Goal: Information Seeking & Learning: Learn about a topic

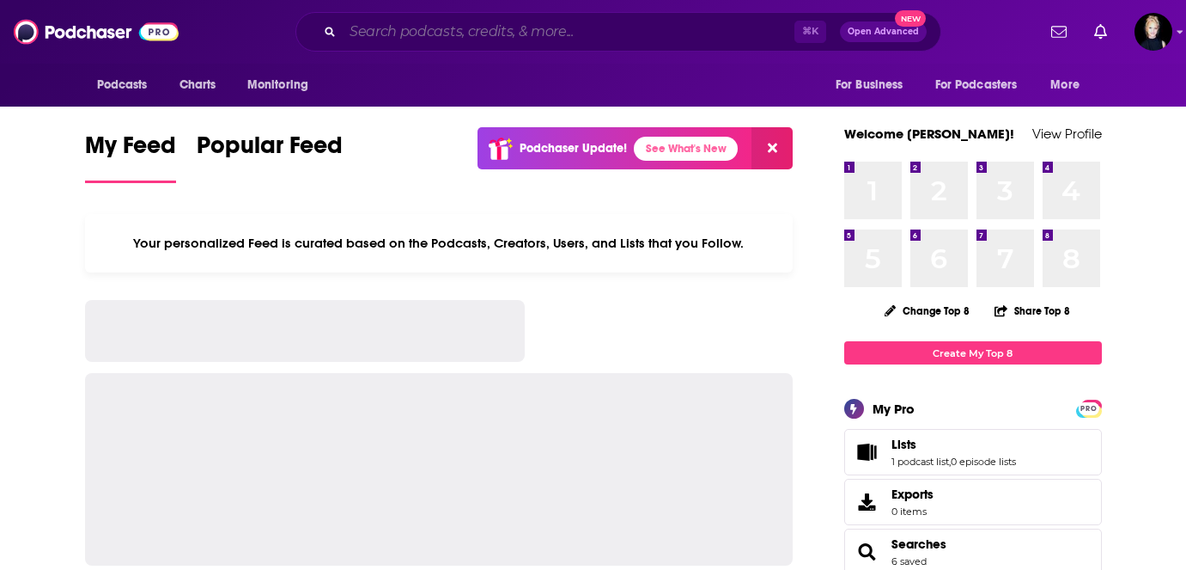
click at [373, 34] on input "Search podcasts, credits, & more..." at bounding box center [569, 31] width 452 height 27
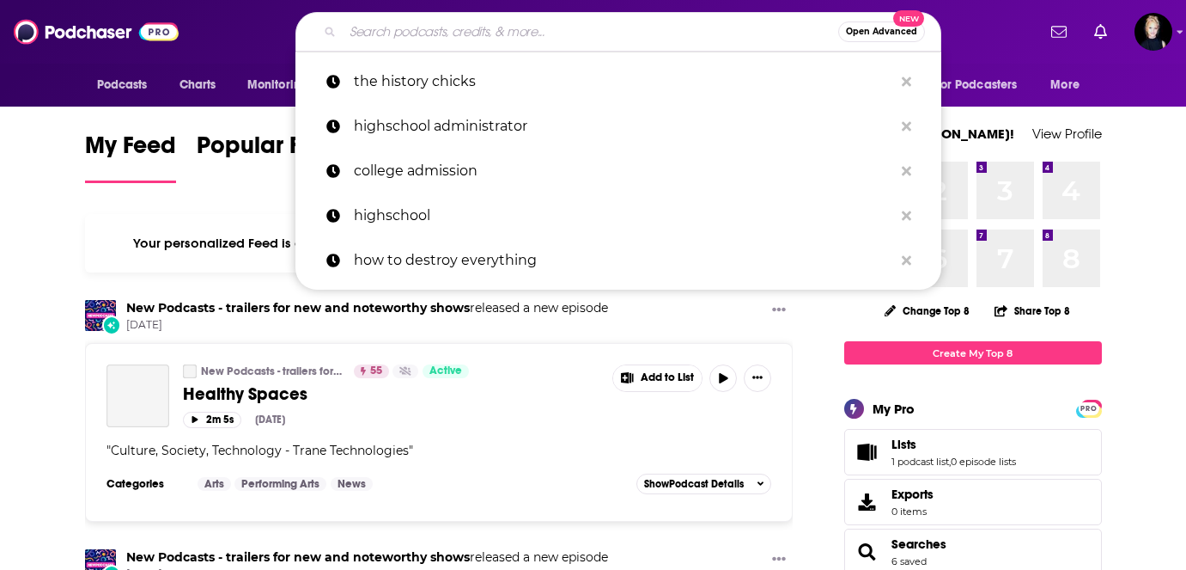
paste input "[PERSON_NAME] on the Run"
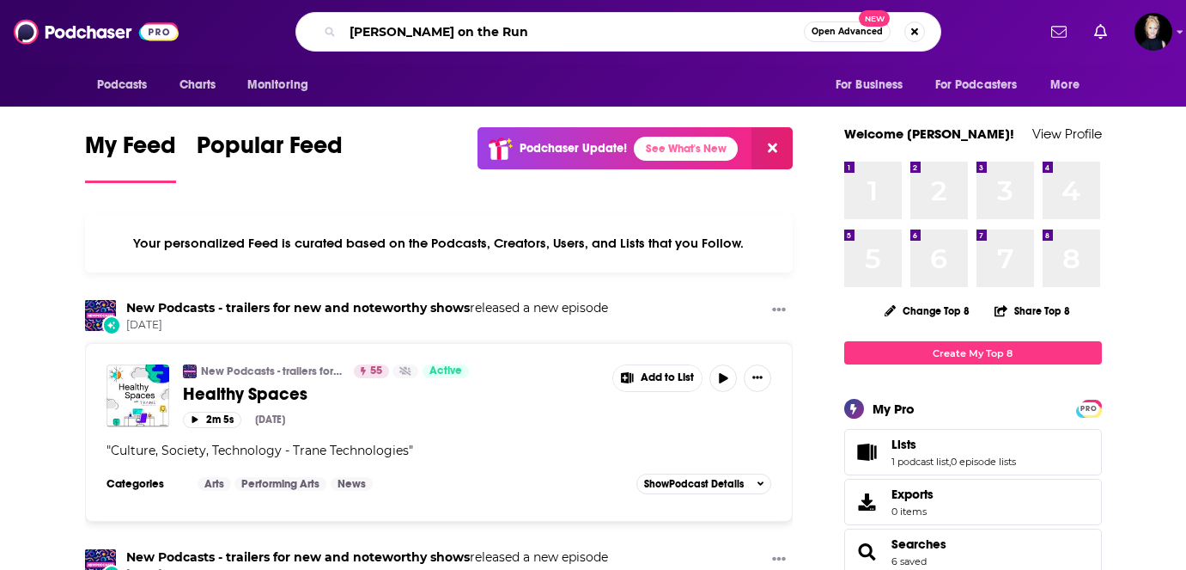
type input "[PERSON_NAME] on the Run"
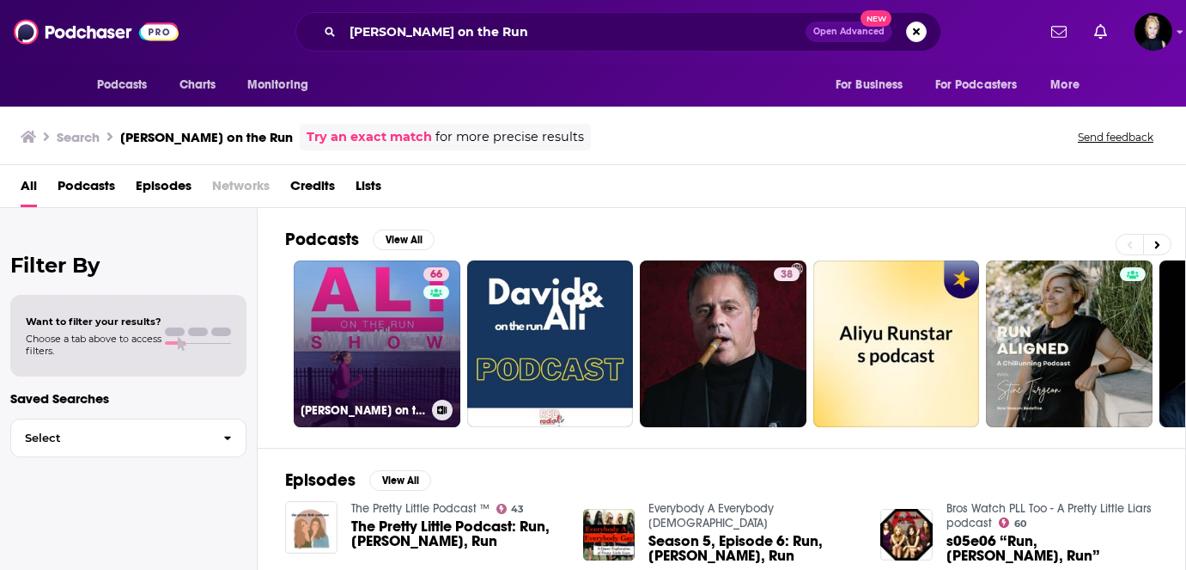
click at [344, 317] on link "66 [PERSON_NAME] on the Run Show" at bounding box center [377, 343] width 167 height 167
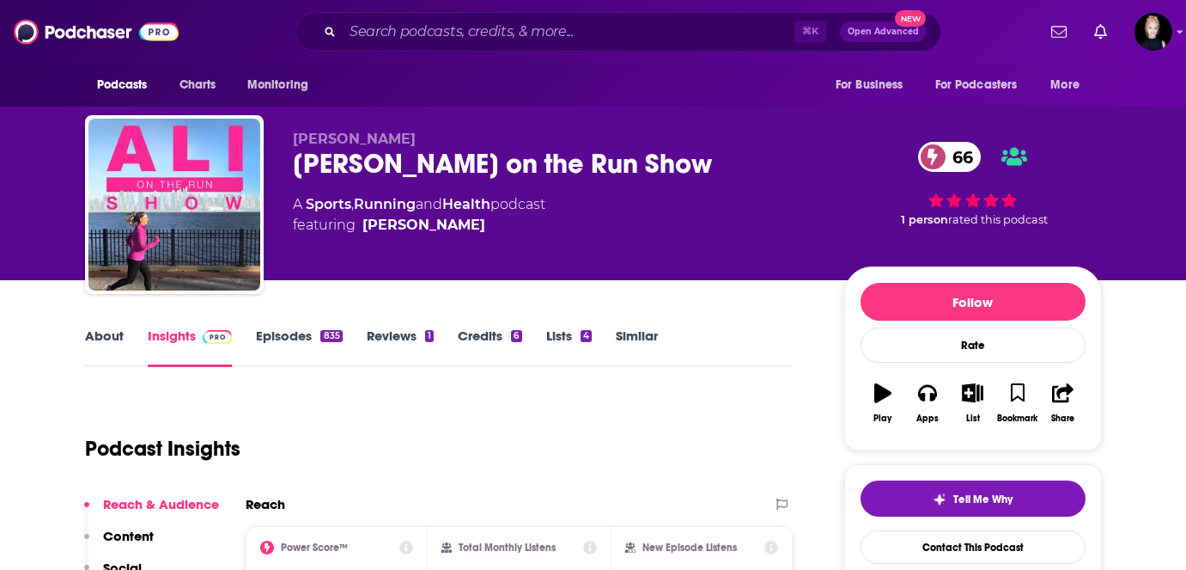
click at [266, 338] on link "Episodes 835" at bounding box center [299, 347] width 86 height 40
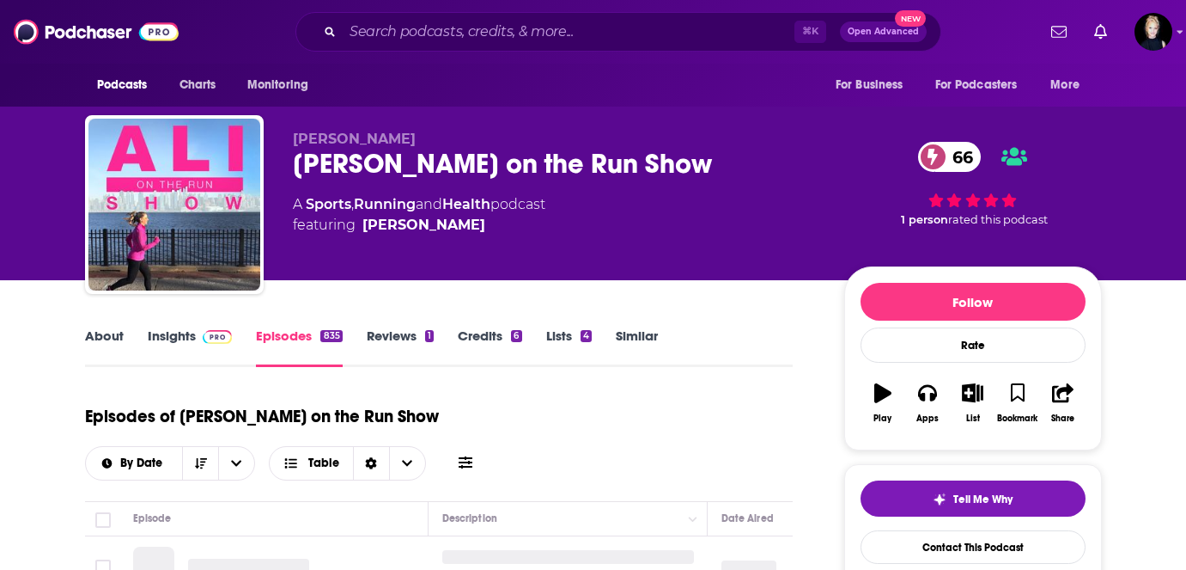
click at [177, 344] on link "Insights" at bounding box center [190, 347] width 85 height 40
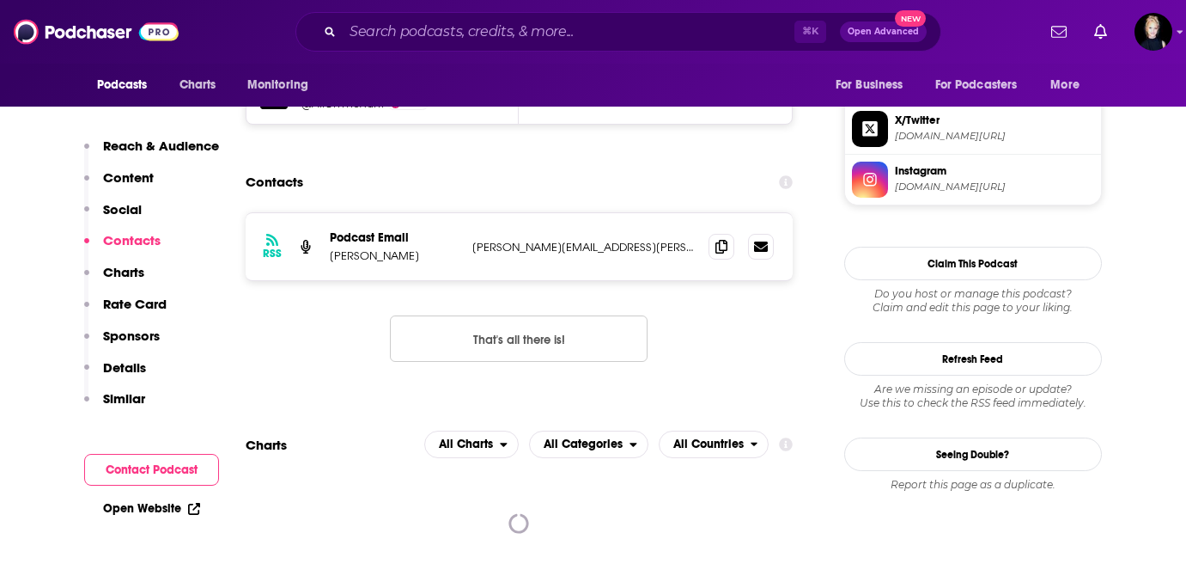
scroll to position [1628, 0]
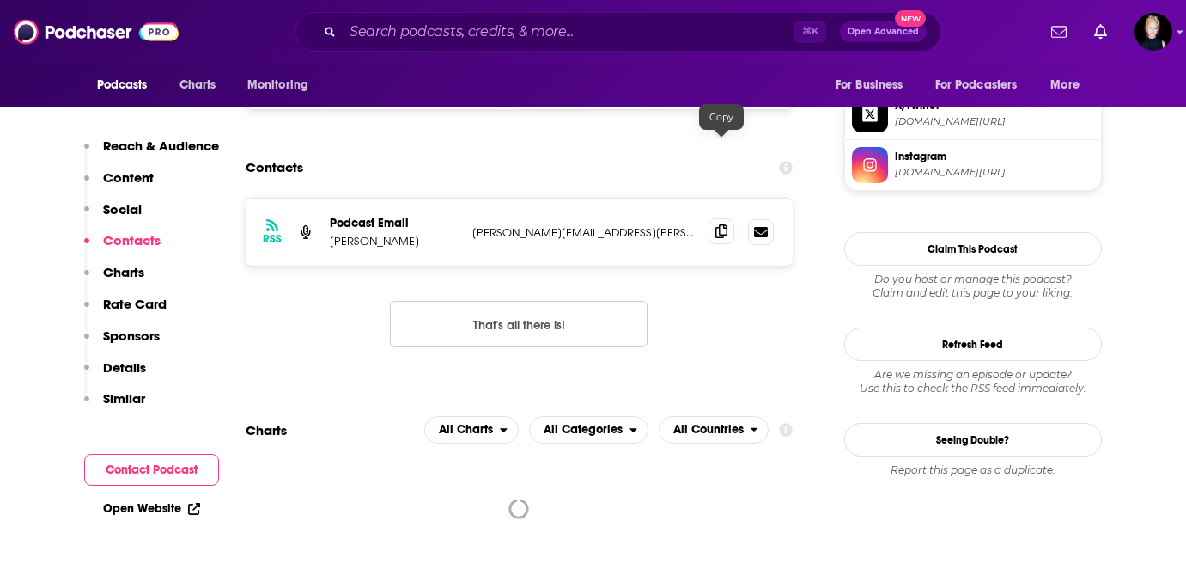
click at [721, 224] on icon at bounding box center [722, 231] width 12 height 14
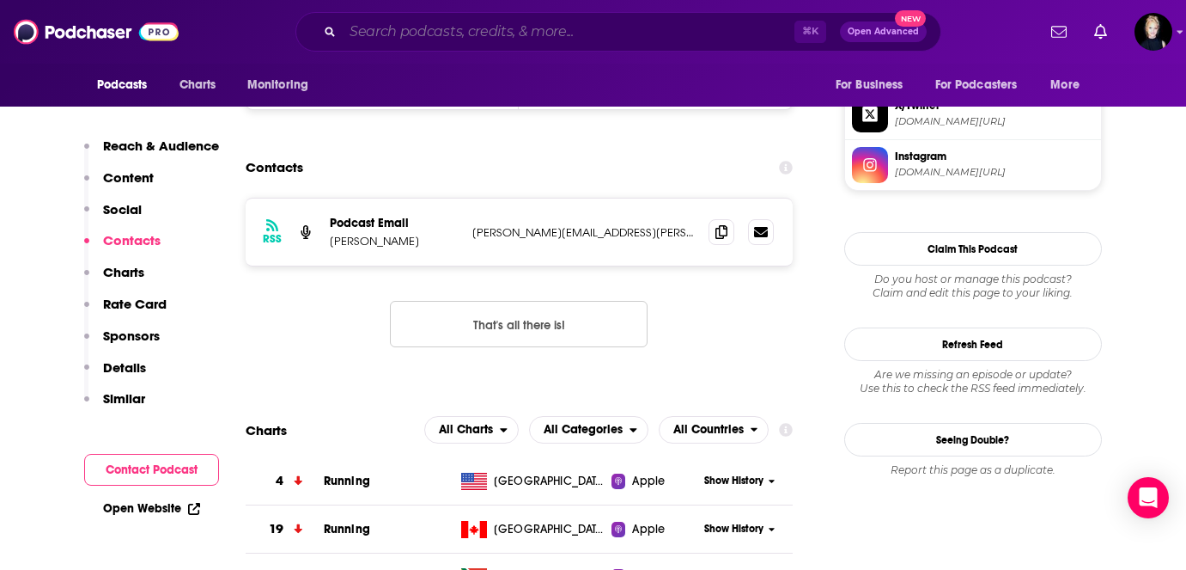
click at [412, 29] on input "Search podcasts, credits, & more..." at bounding box center [569, 31] width 452 height 27
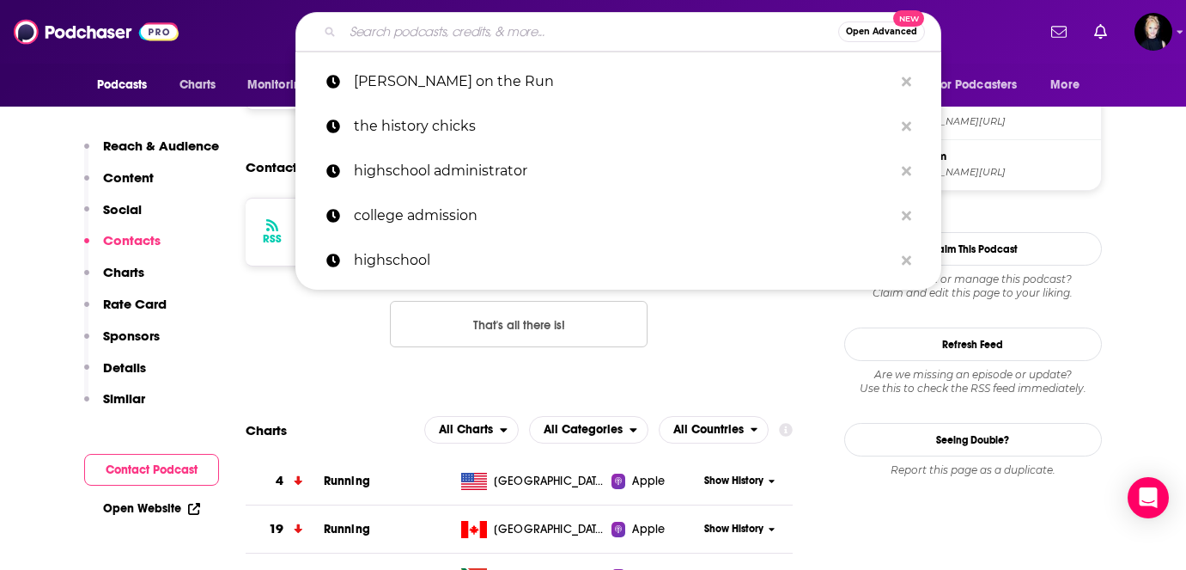
paste input "Nugget Climbing"
type input "Nugget Climbing"
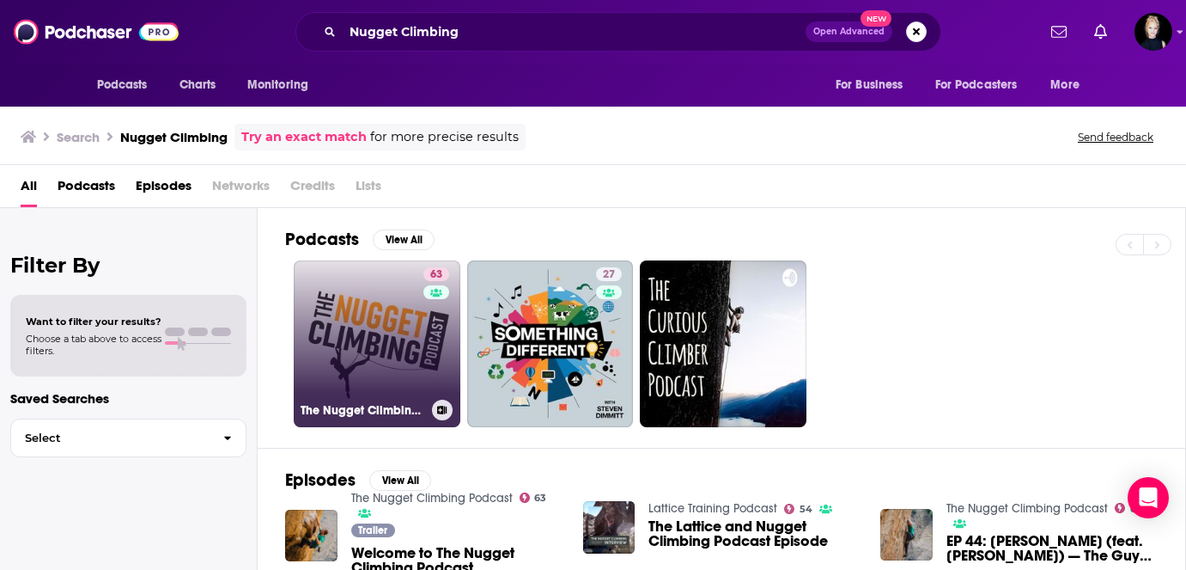
click at [386, 353] on link "63 The Nugget Climbing Podcast" at bounding box center [377, 343] width 167 height 167
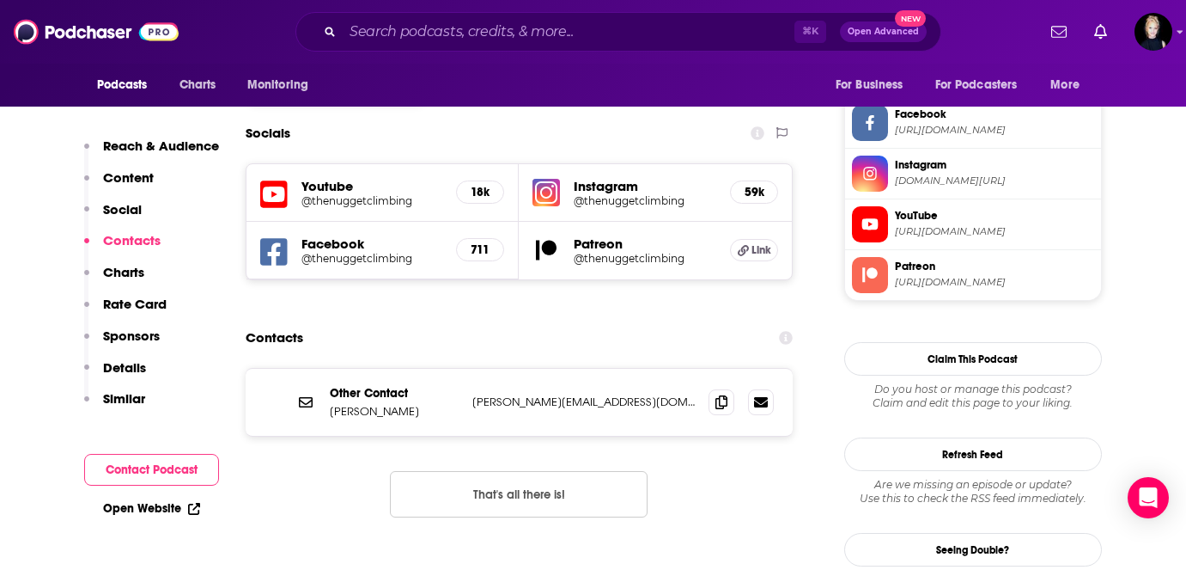
scroll to position [1496, 0]
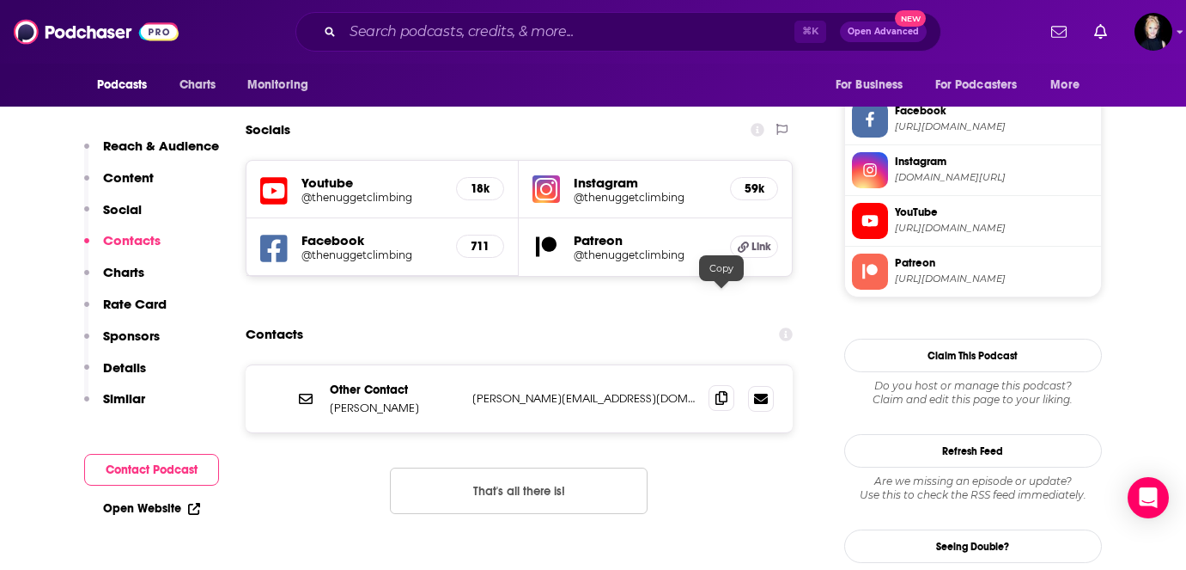
click at [722, 391] on icon at bounding box center [722, 398] width 12 height 14
click at [419, 27] on input "Search podcasts, credits, & more..." at bounding box center [569, 31] width 452 height 27
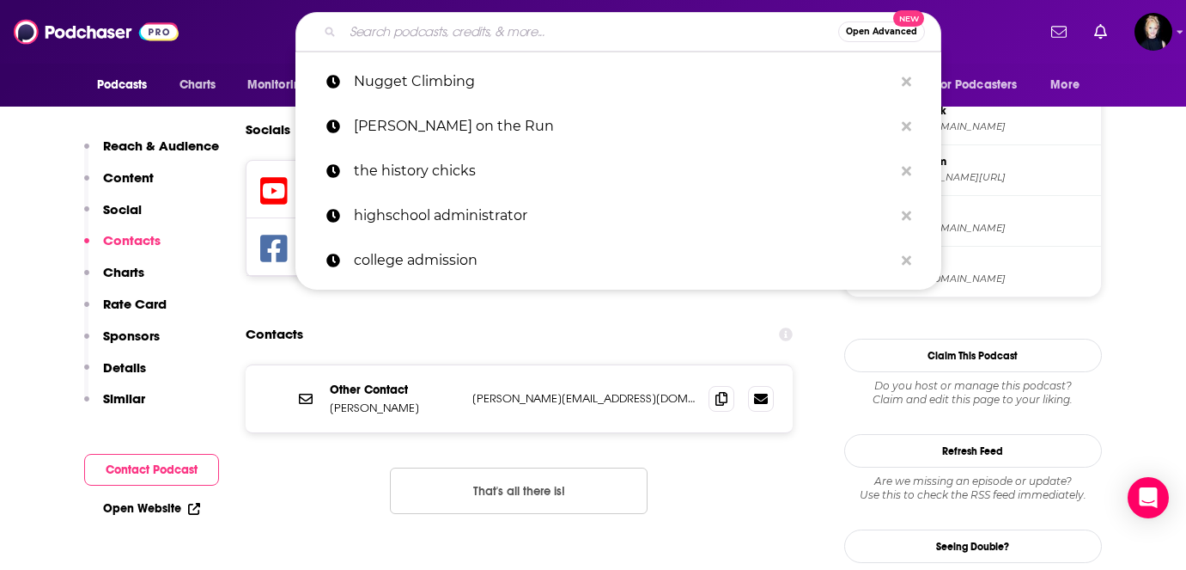
paste input "Lane 9"
type input "Lane 9"
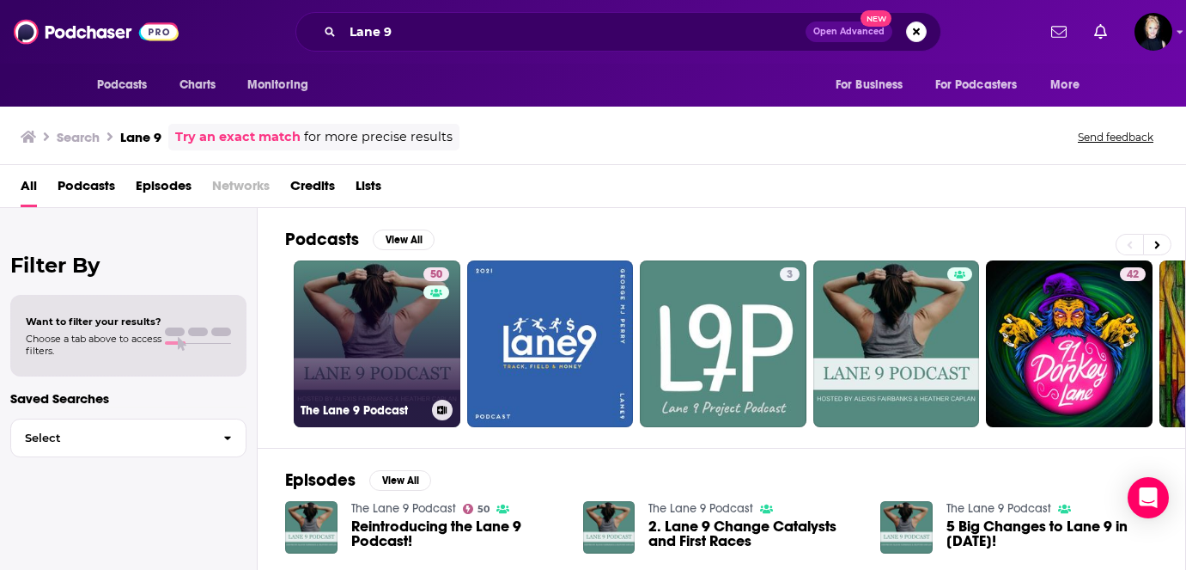
click at [361, 321] on link "50 The Lane 9 Podcast" at bounding box center [377, 343] width 167 height 167
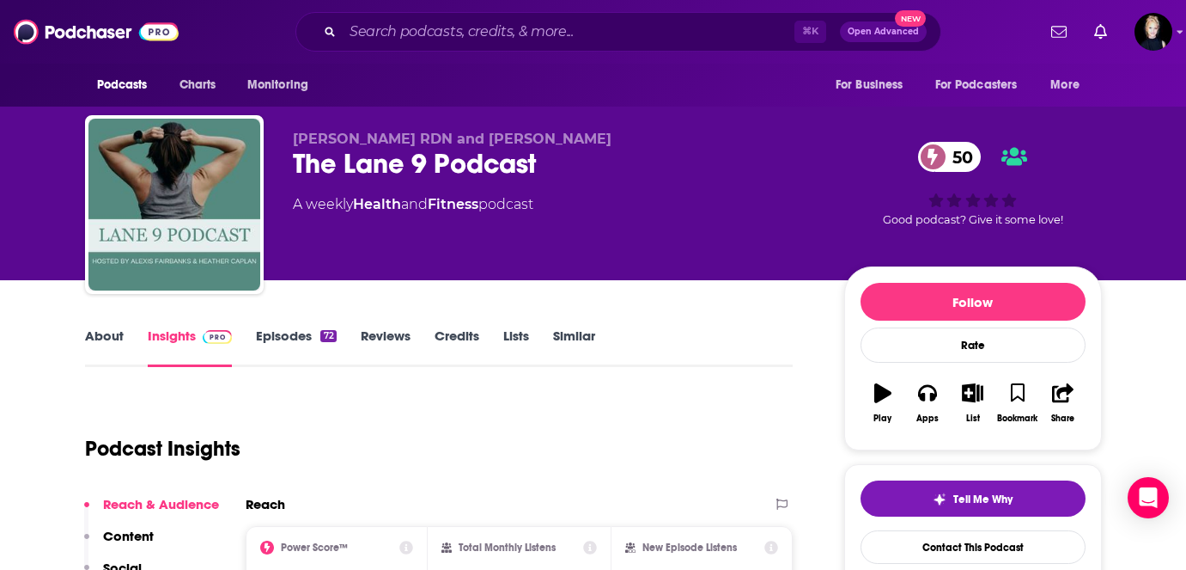
scroll to position [12, 0]
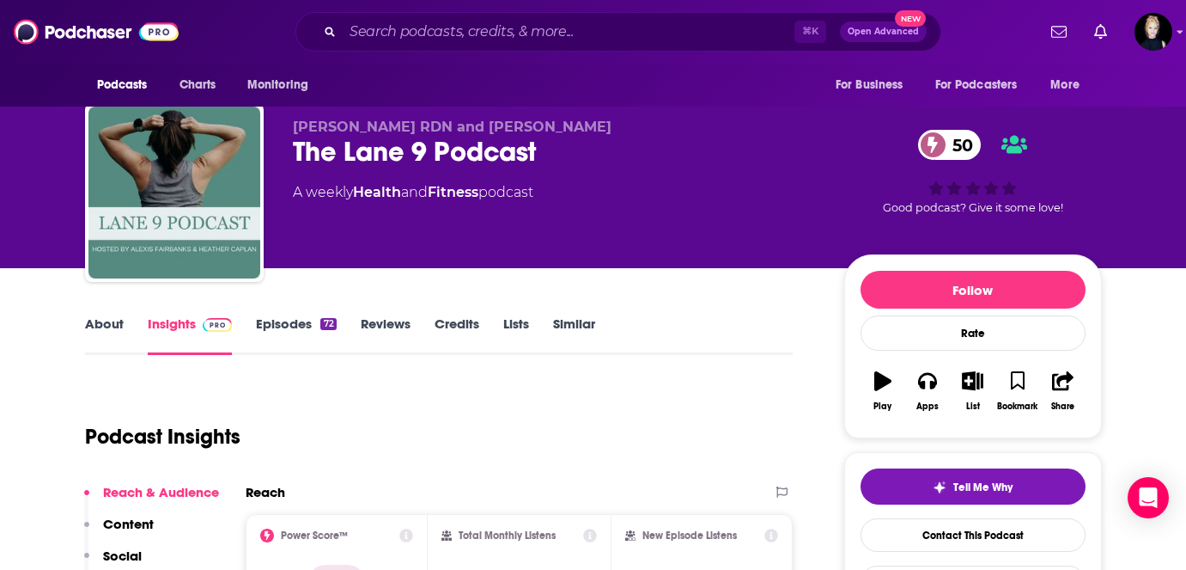
click at [303, 328] on link "Episodes 72" at bounding box center [296, 335] width 80 height 40
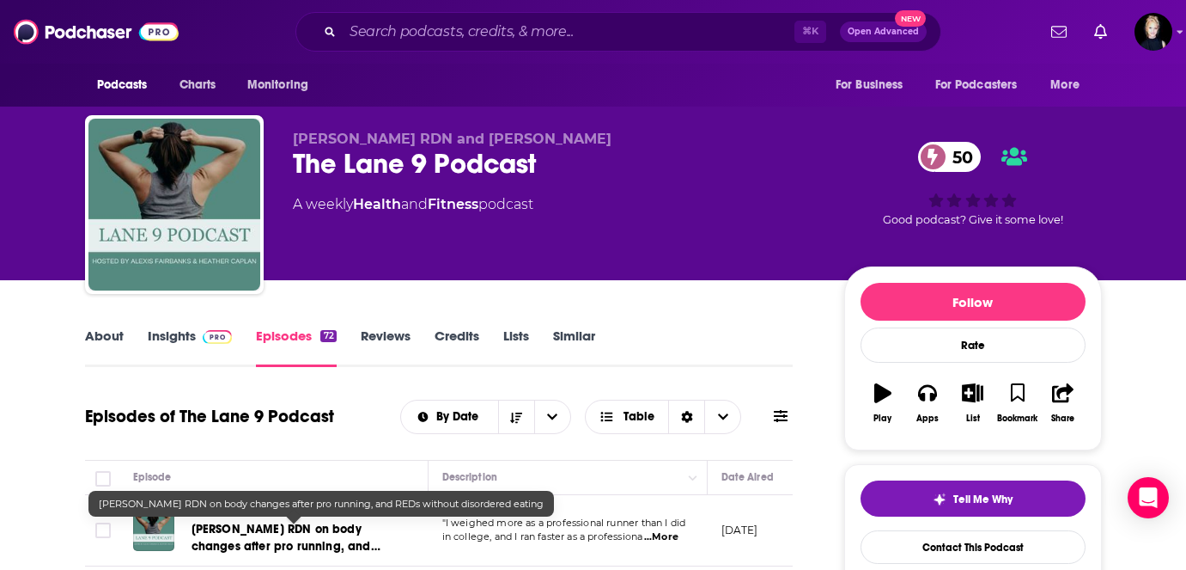
click at [256, 534] on span "[PERSON_NAME] RDN on body changes after pro running, and REDs without disordere…" at bounding box center [286, 546] width 189 height 49
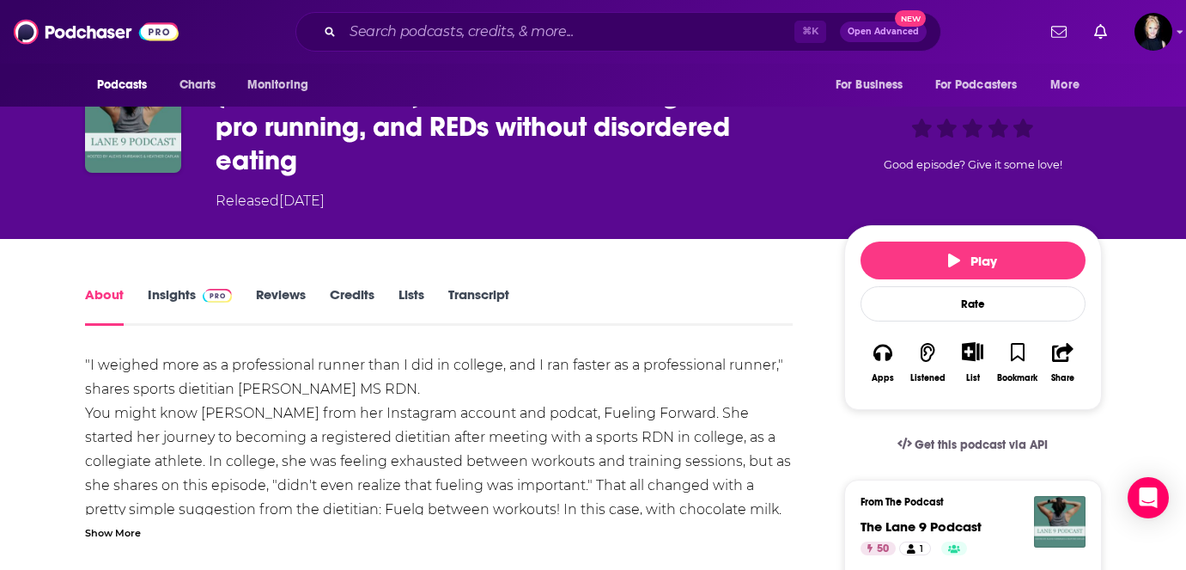
scroll to position [161, 0]
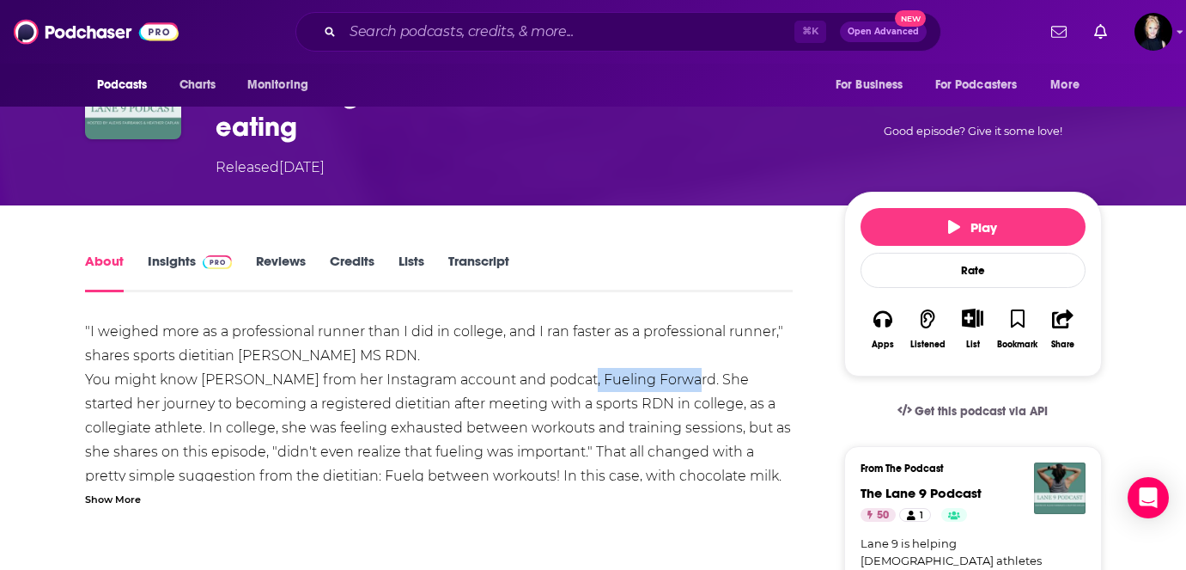
drag, startPoint x: 570, startPoint y: 345, endPoint x: 680, endPoint y: 352, distance: 111.1
click at [680, 352] on div ""I weighed more as a professional runner than I did in college, and I ran faste…" at bounding box center [439, 536] width 709 height 433
copy div "Fueling Forward"
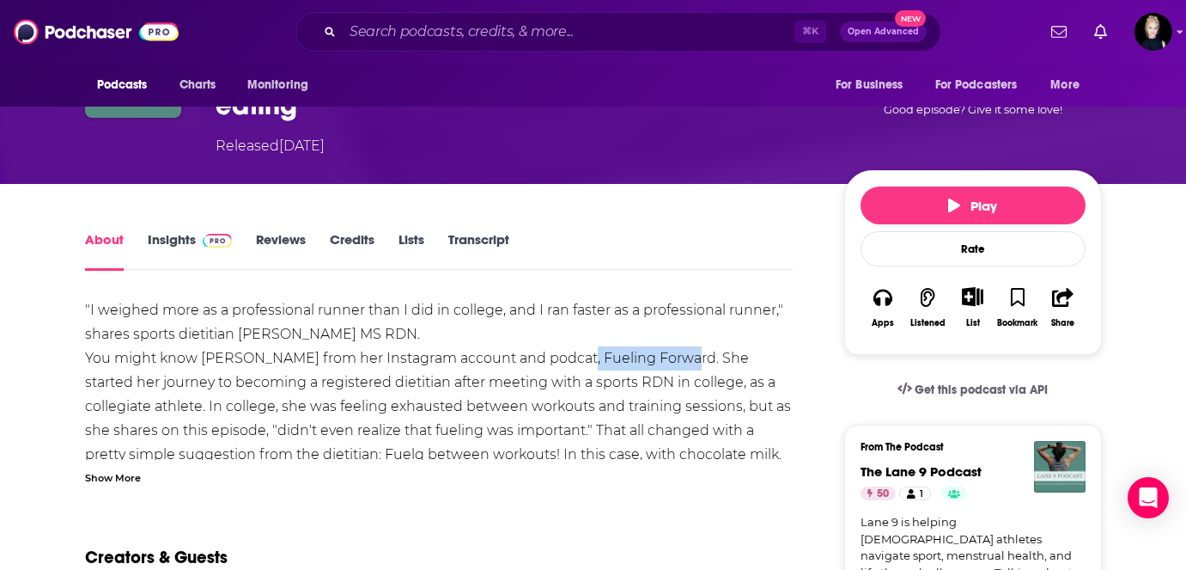
scroll to position [185, 0]
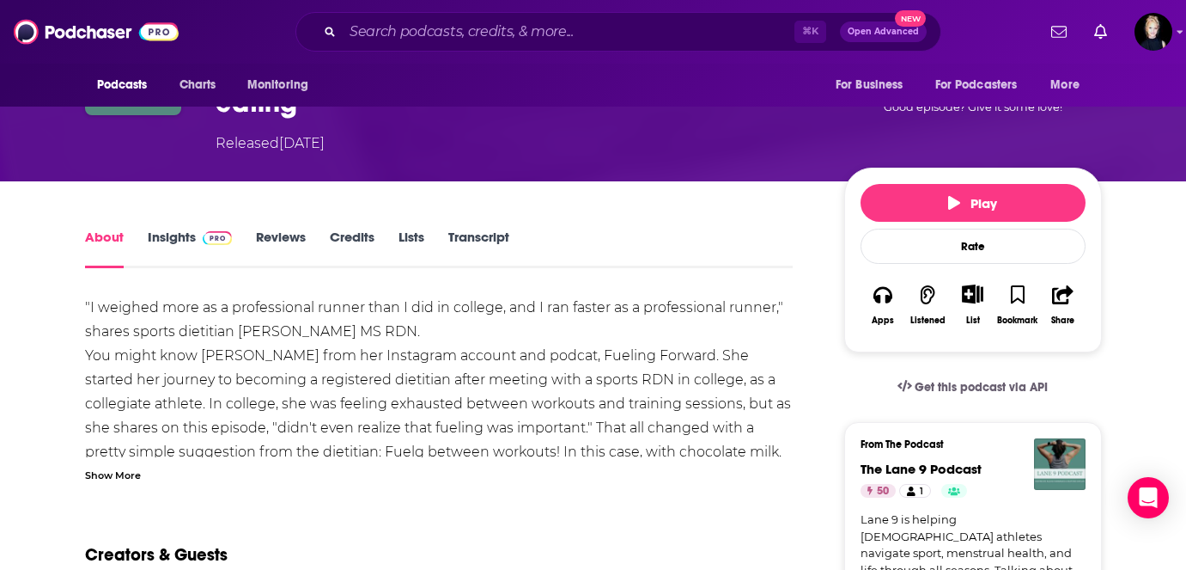
click at [112, 466] on div "Show More" at bounding box center [113, 474] width 56 height 16
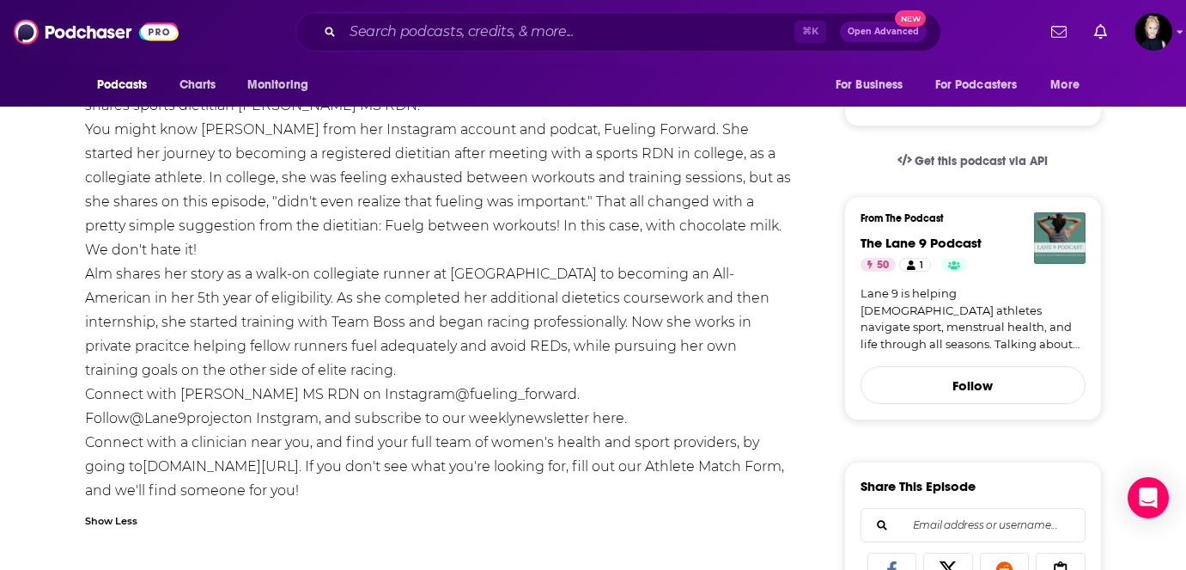
scroll to position [436, 0]
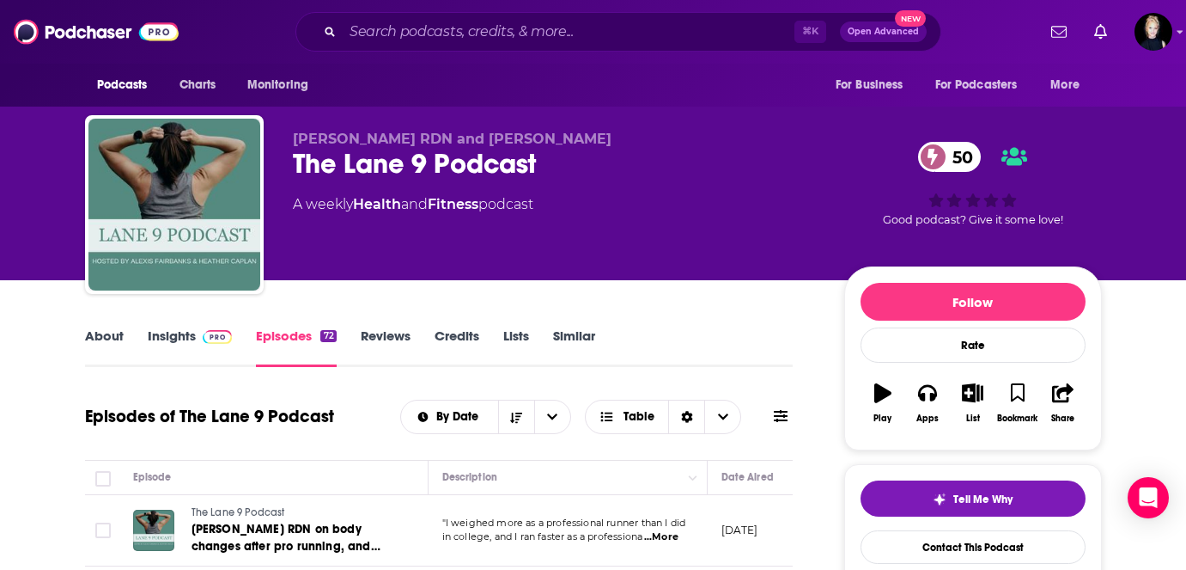
click at [179, 344] on link "Insights" at bounding box center [190, 347] width 85 height 40
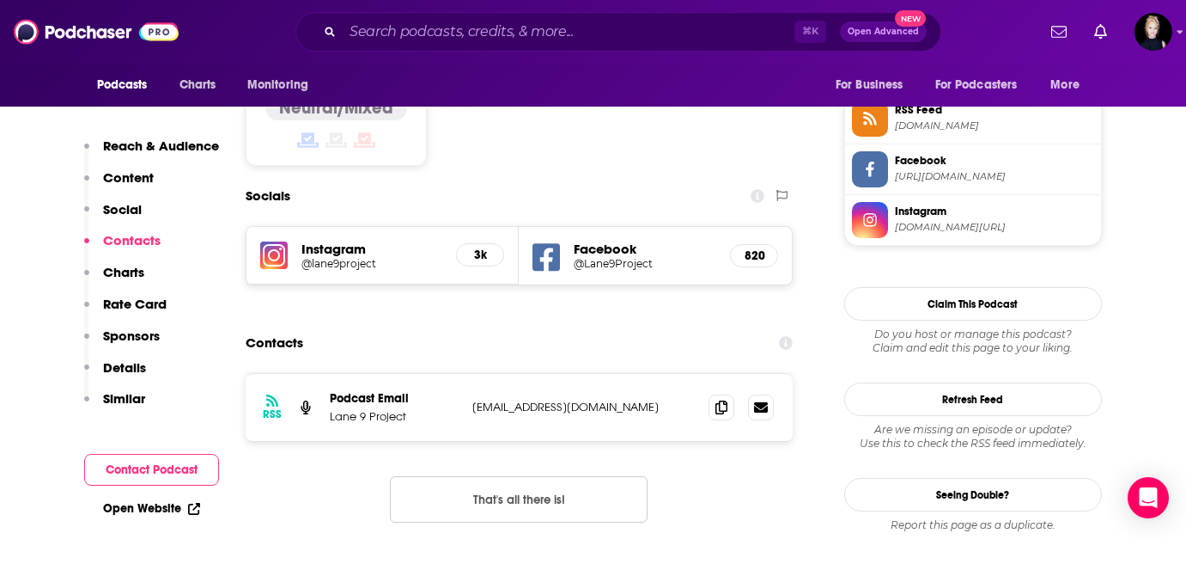
scroll to position [1472, 0]
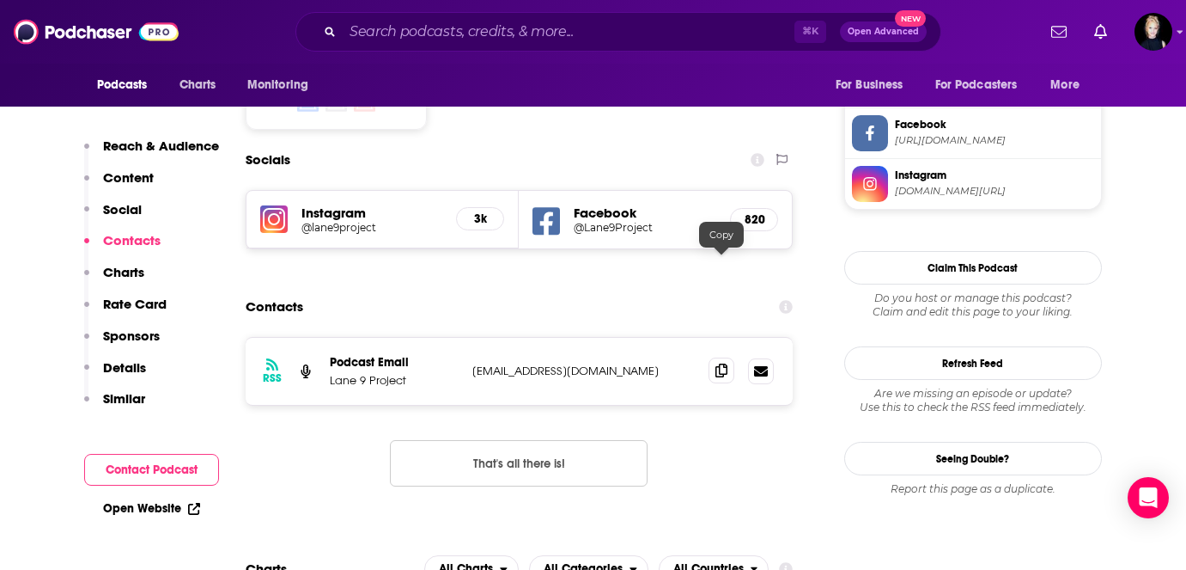
click at [725, 363] on icon at bounding box center [722, 370] width 12 height 14
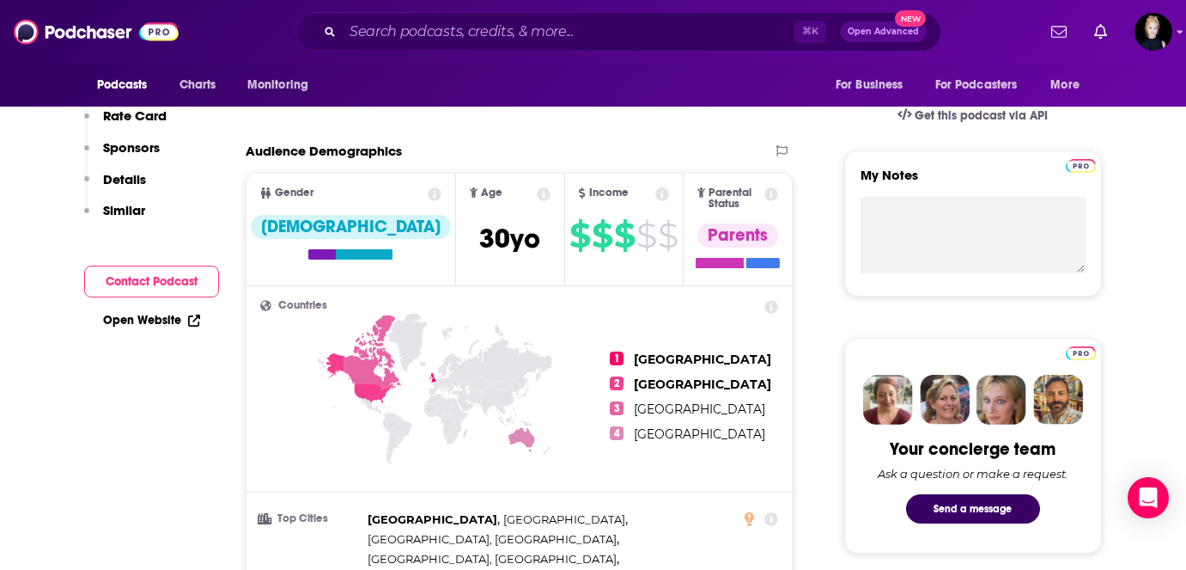
scroll to position [0, 0]
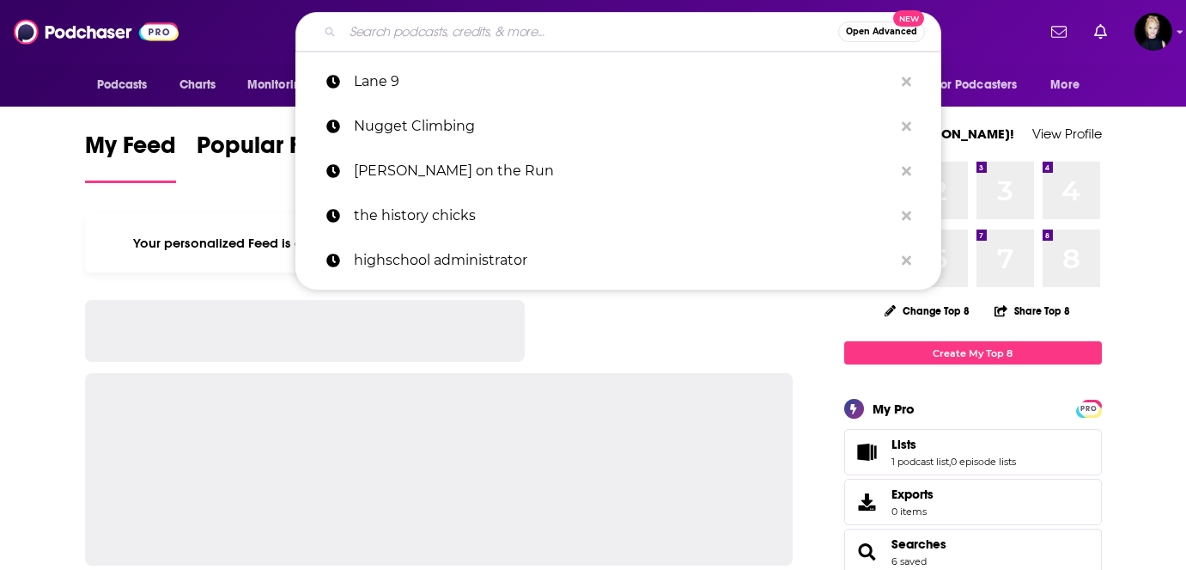
click at [456, 35] on input "Search podcasts, credits, & more..." at bounding box center [591, 31] width 496 height 27
paste input "Fueling Forward"
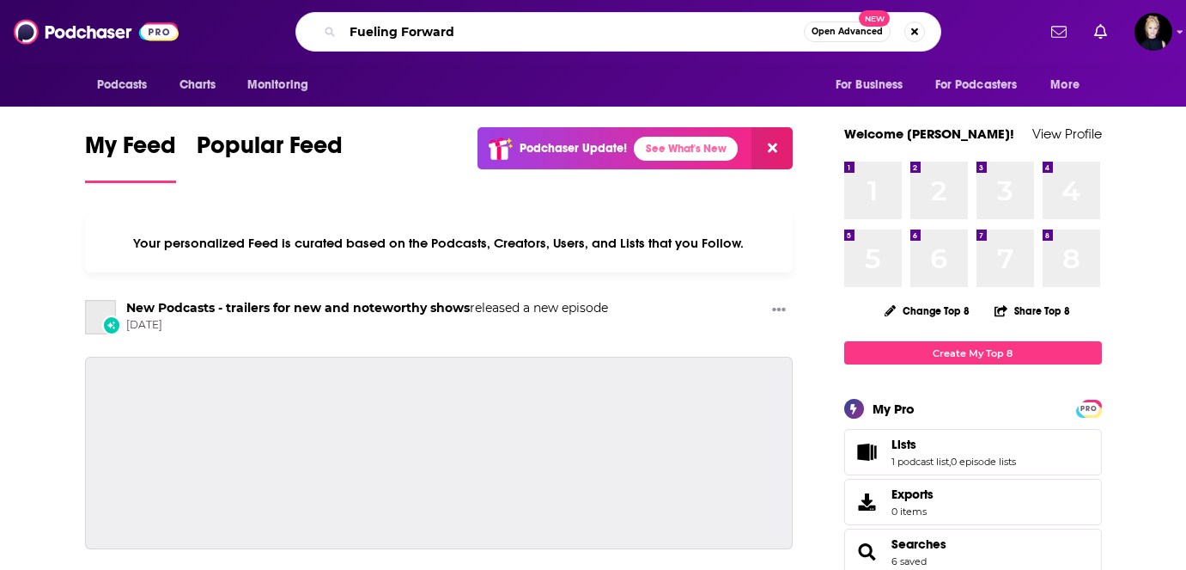
type input "Fueling Forward"
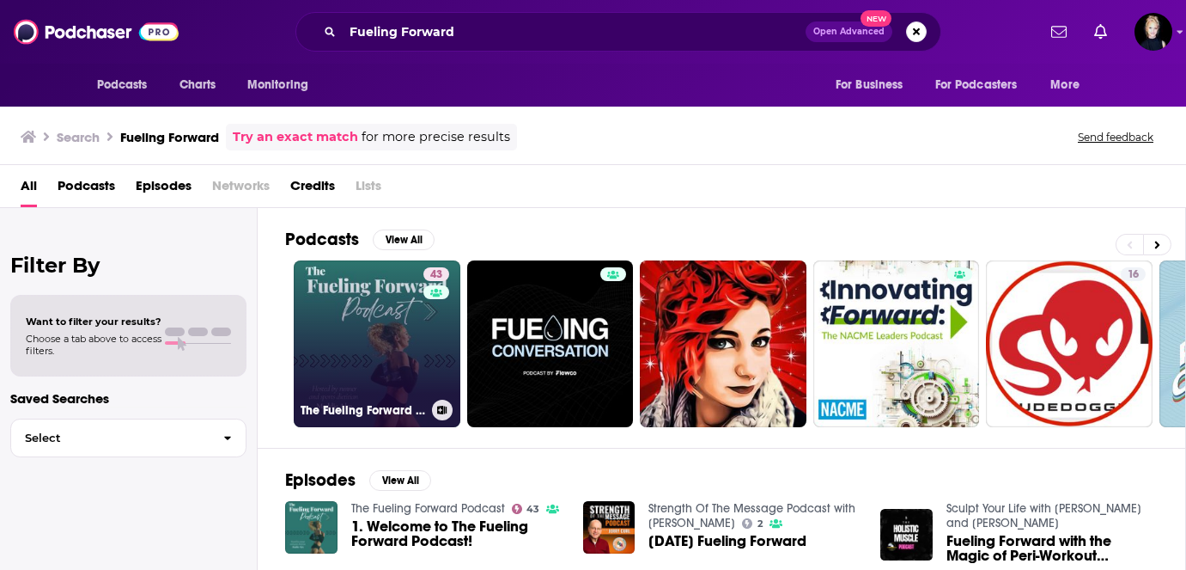
click at [382, 319] on link "43 The Fueling Forward Podcast" at bounding box center [377, 343] width 167 height 167
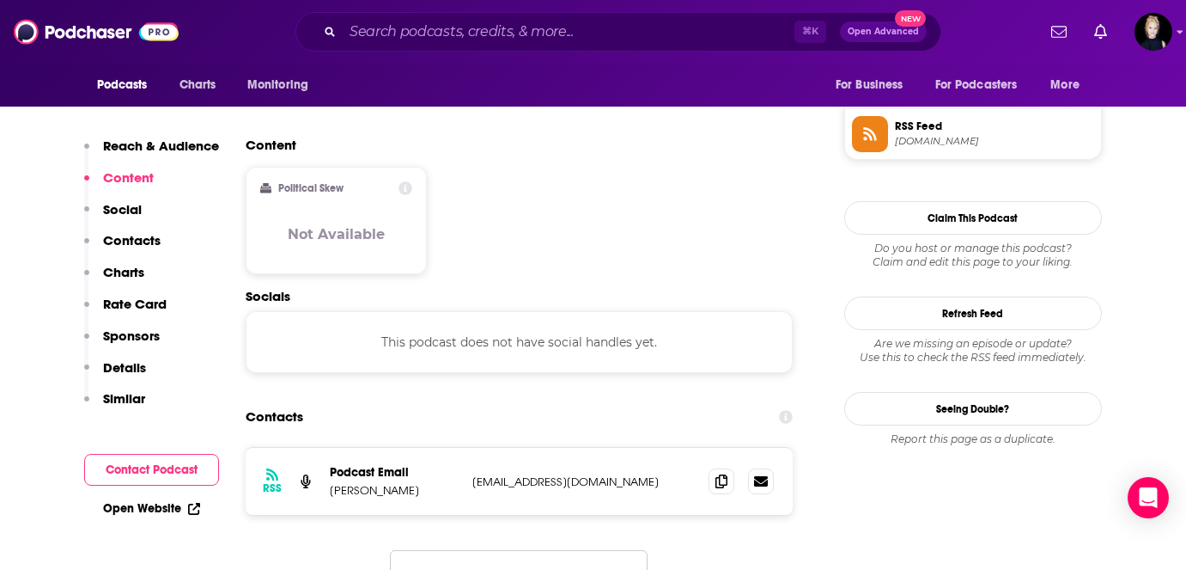
scroll to position [1310, 0]
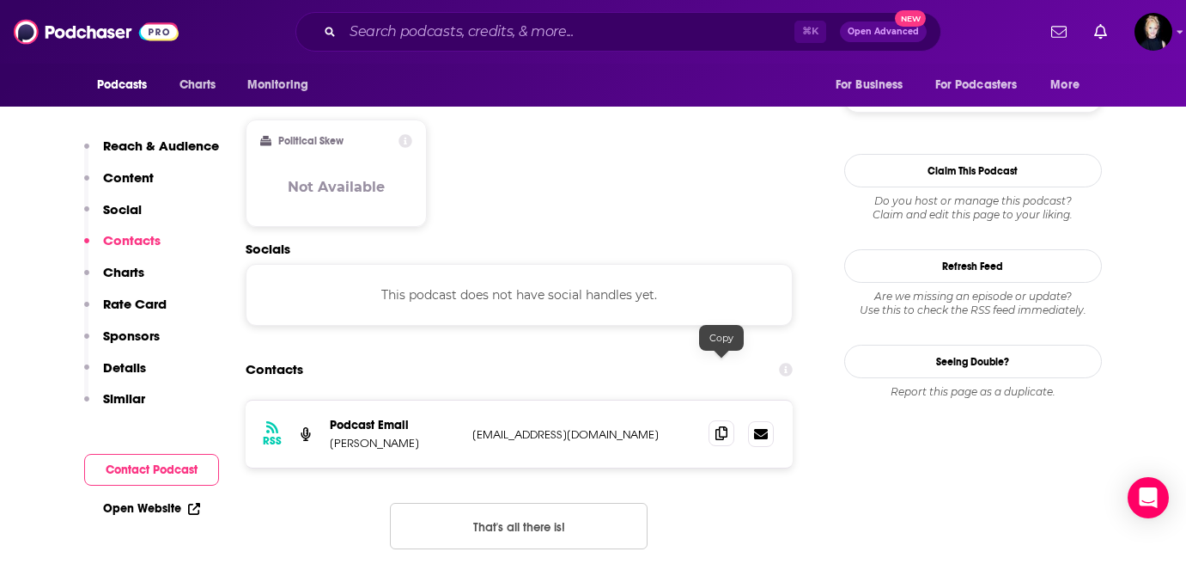
click at [720, 426] on icon at bounding box center [722, 433] width 12 height 14
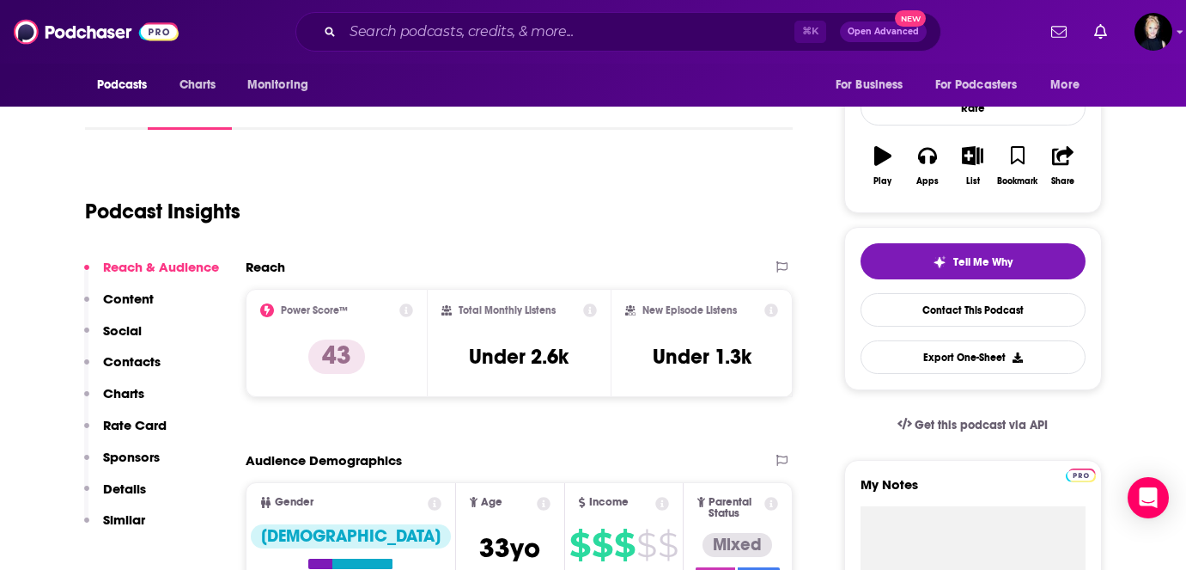
scroll to position [0, 0]
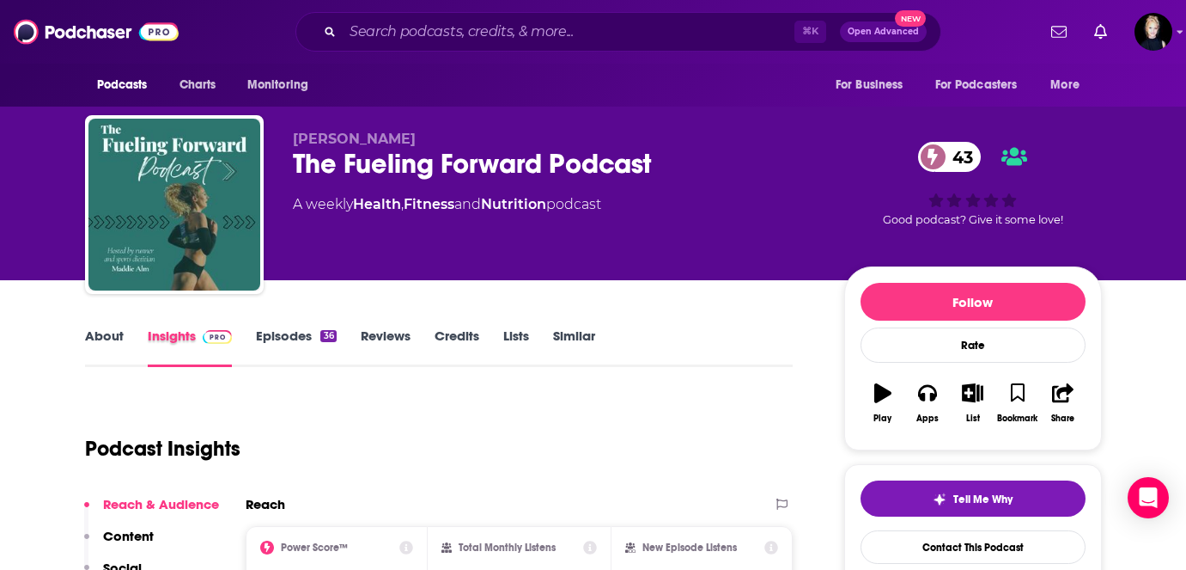
click at [254, 349] on div "Insights" at bounding box center [202, 347] width 109 height 40
click at [313, 332] on link "Episodes 36" at bounding box center [296, 347] width 80 height 40
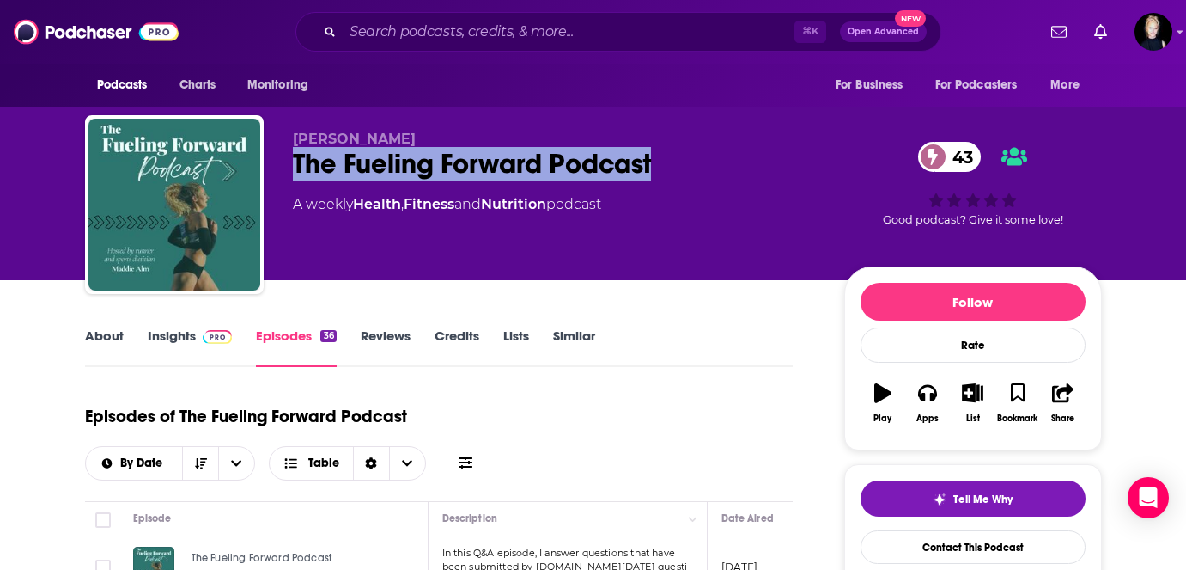
drag, startPoint x: 292, startPoint y: 165, endPoint x: 673, endPoint y: 162, distance: 380.6
click at [673, 162] on div "The Fueling Forward Podcast 43" at bounding box center [555, 164] width 524 height 34
copy h2 "The Fueling Forward Podcast"
